Goal: Entertainment & Leisure: Consume media (video, audio)

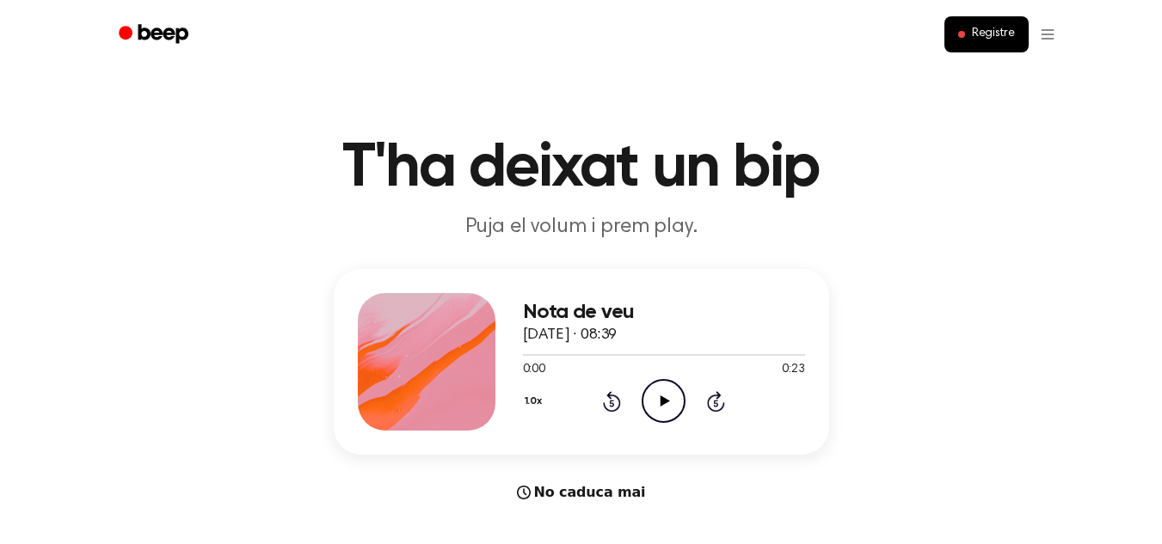
click at [667, 409] on icon "Play Audio" at bounding box center [664, 401] width 44 height 44
click at [655, 409] on icon "Play Audio" at bounding box center [664, 401] width 44 height 44
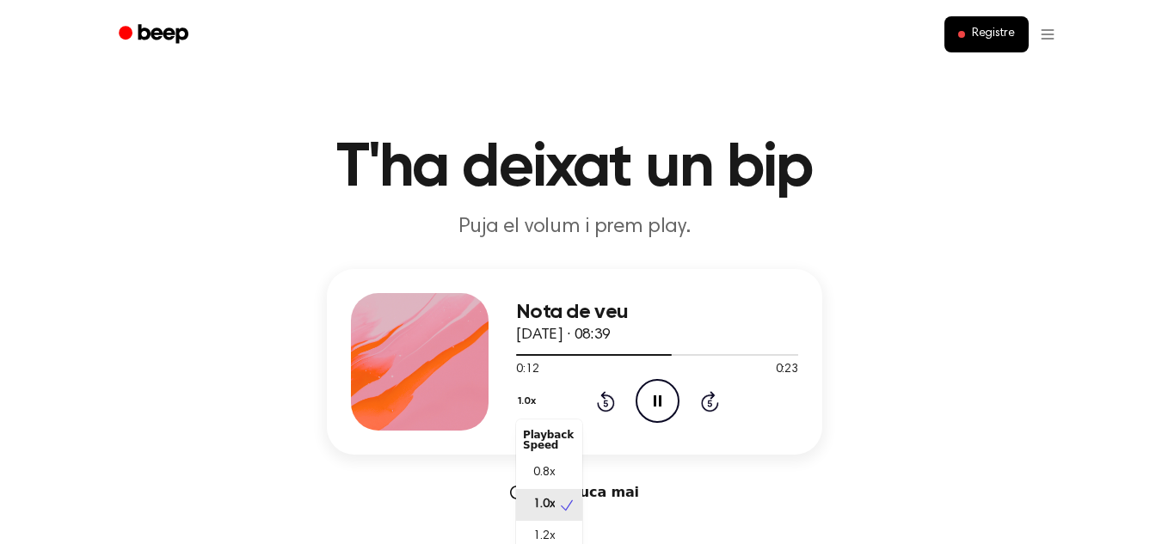
click at [534, 403] on font "1.0x" at bounding box center [526, 402] width 17 height 10
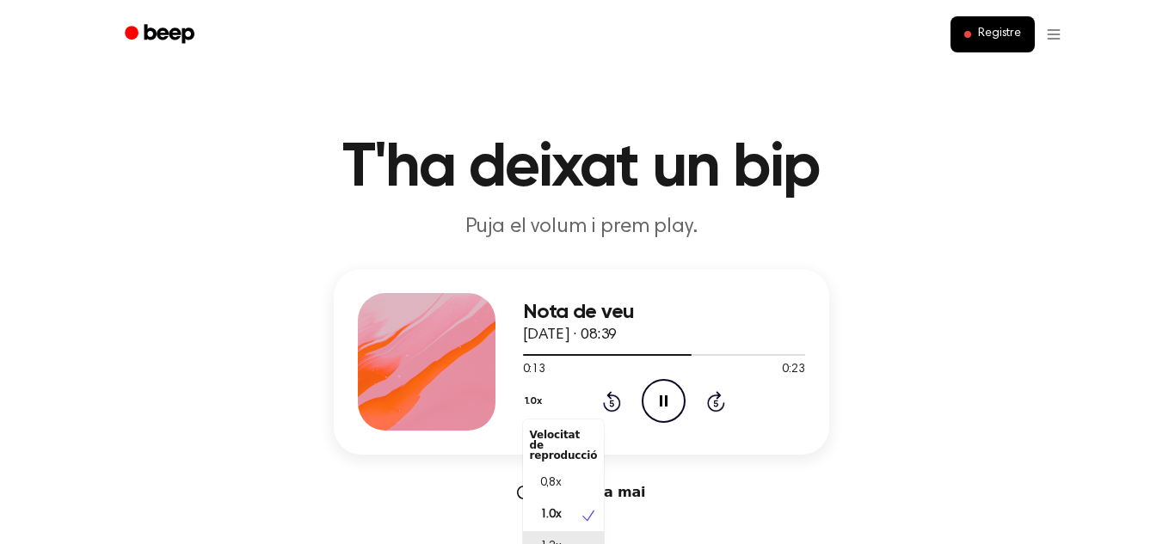
click at [556, 538] on span "1,2x" at bounding box center [551, 547] width 22 height 18
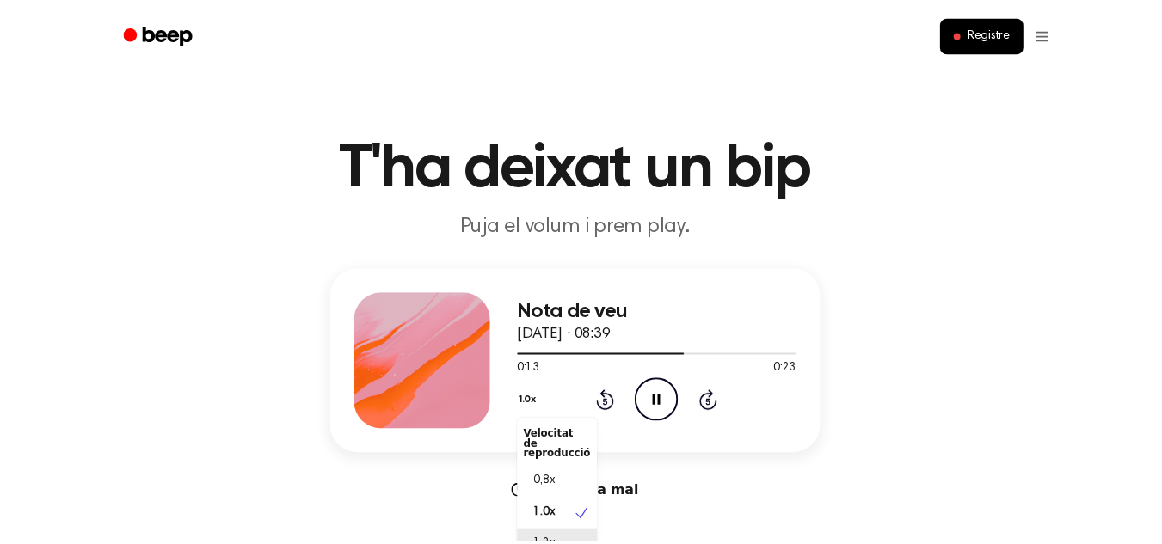
scroll to position [9, 0]
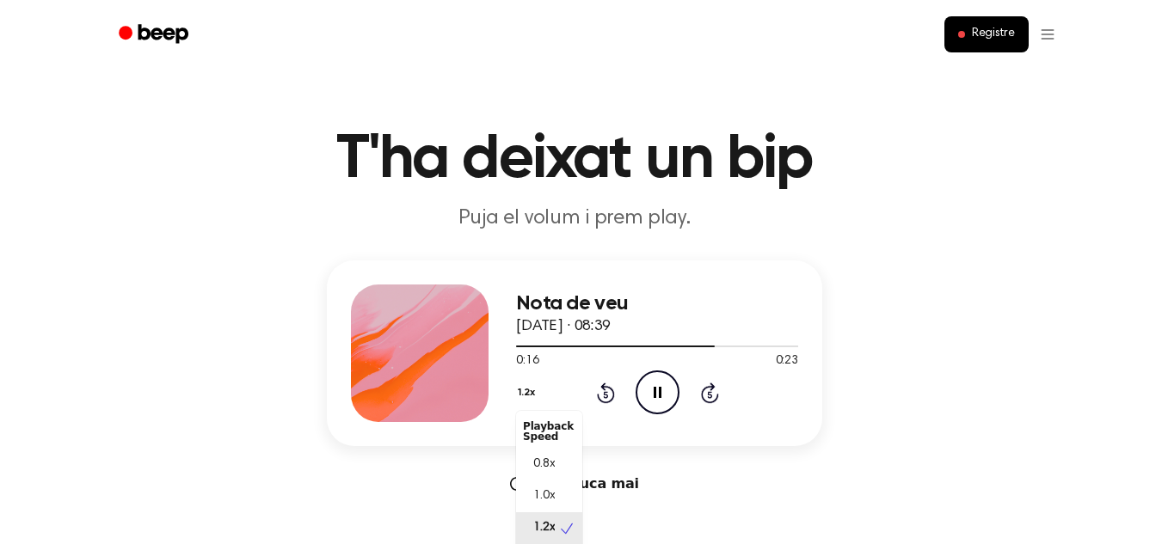
click at [527, 397] on button "1.2x" at bounding box center [528, 392] width 25 height 29
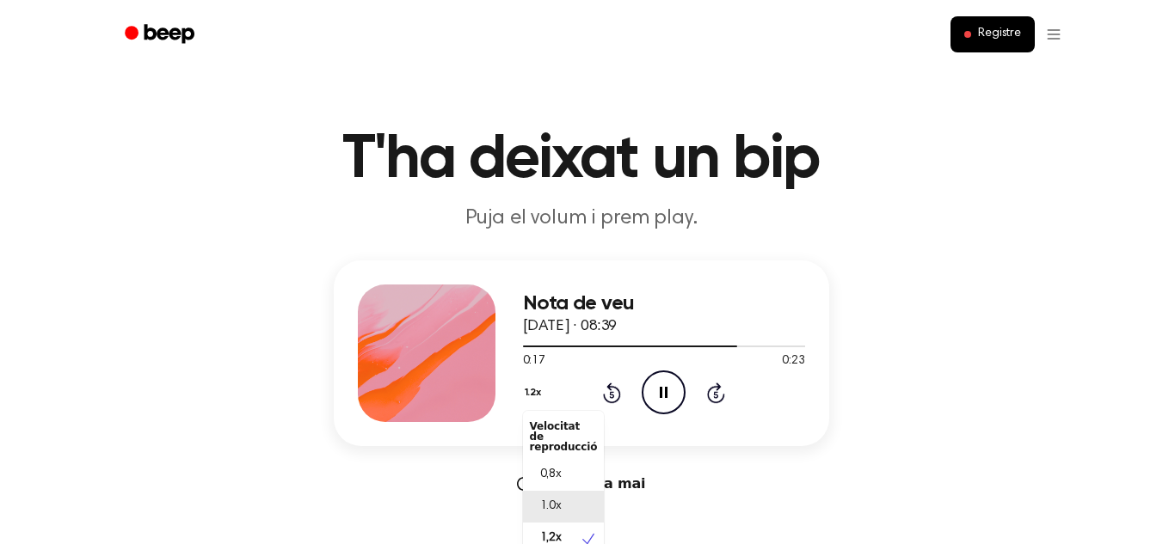
click at [551, 501] on font "1.0x" at bounding box center [551, 507] width 22 height 12
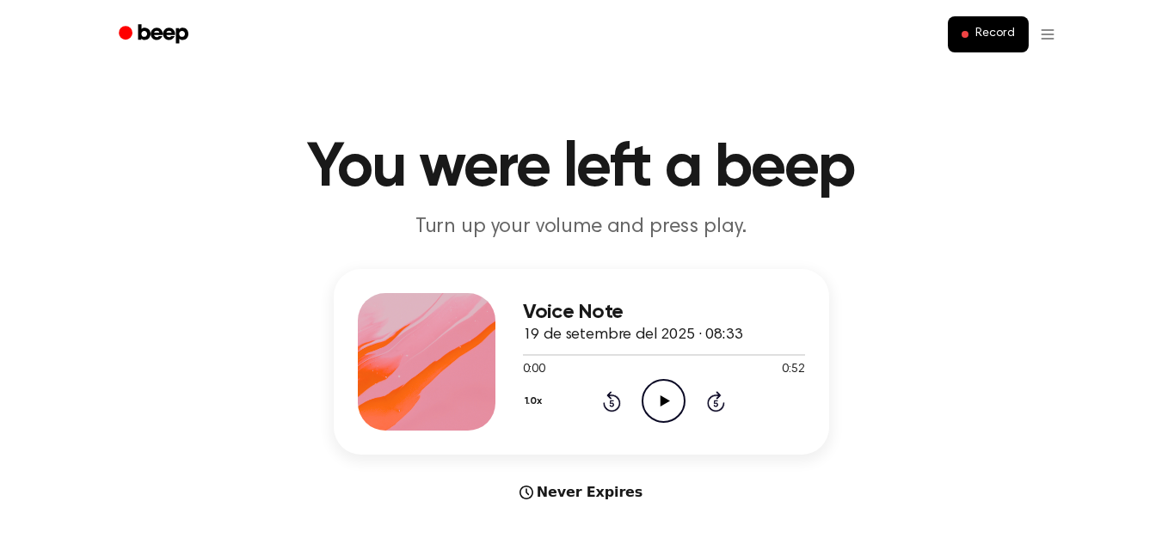
click at [660, 411] on icon "Play Audio" at bounding box center [664, 401] width 44 height 44
drag, startPoint x: 804, startPoint y: 368, endPoint x: 777, endPoint y: 371, distance: 27.6
click at [777, 371] on div "0:03 0:52" at bounding box center [664, 370] width 282 height 18
click at [709, 369] on div "0:04 0:52" at bounding box center [664, 370] width 282 height 18
drag, startPoint x: 548, startPoint y: 366, endPoint x: 518, endPoint y: 366, distance: 30.1
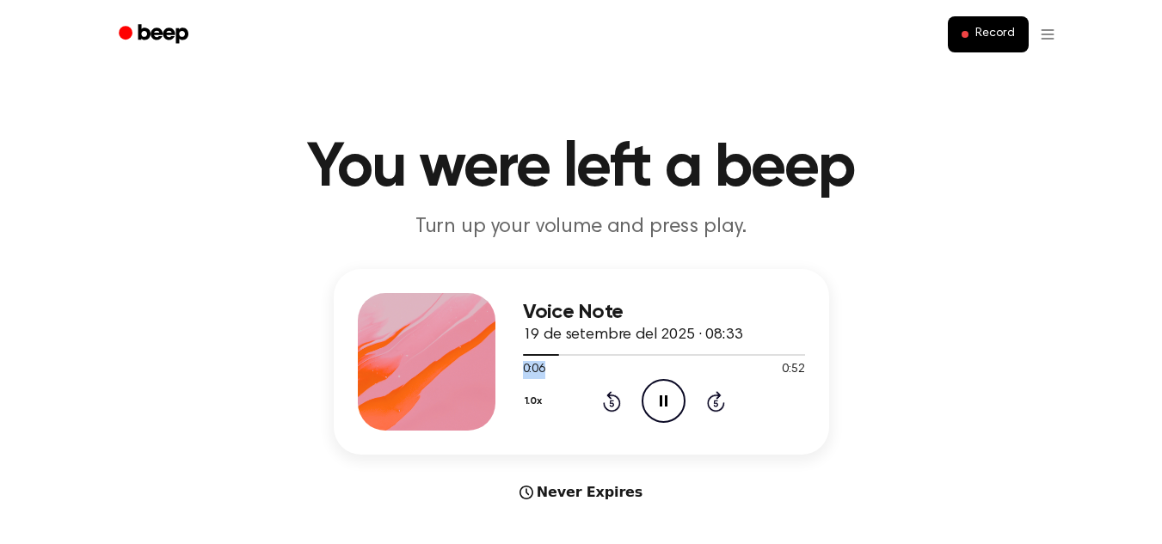
click at [518, 366] on div "Voice Note 19 de setembre del 2025 · 08:33 0:06 0:52 Your browser does not supp…" at bounding box center [581, 362] width 495 height 186
click at [987, 35] on span "Record" at bounding box center [994, 34] width 39 height 15
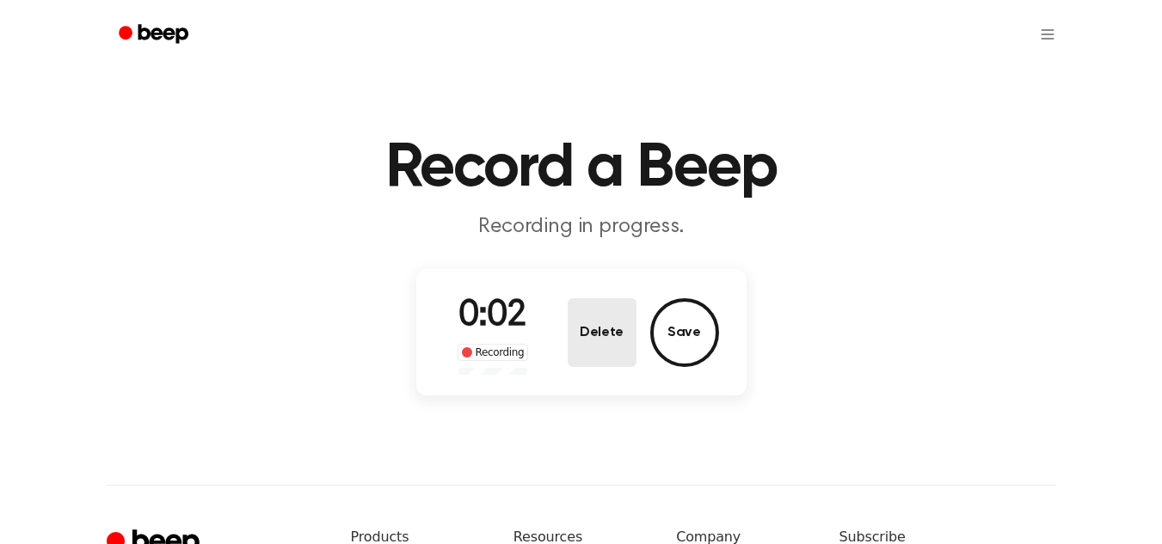
click at [609, 344] on button "Delete" at bounding box center [602, 332] width 69 height 69
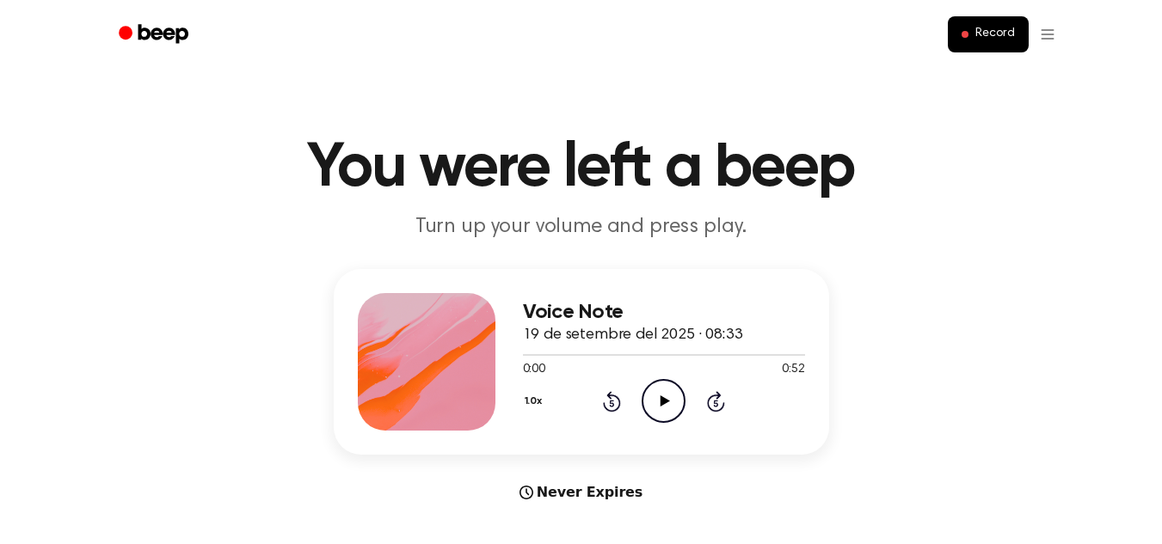
click at [647, 428] on div "Voice Note 19 de setembre del 2025 · 08:33 0:00 0:52 Your browser does not supp…" at bounding box center [664, 362] width 282 height 138
click at [654, 396] on icon "Play Audio" at bounding box center [664, 401] width 44 height 44
click at [589, 357] on div at bounding box center [664, 355] width 282 height 14
